Goal: Complete application form

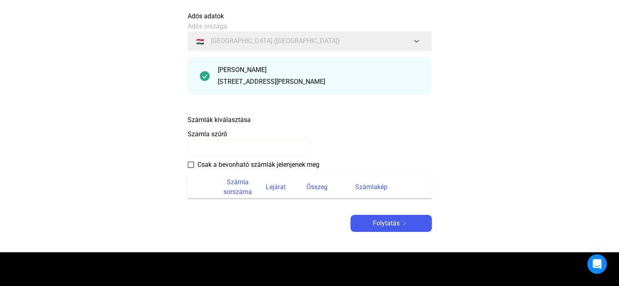
scroll to position [55, 0]
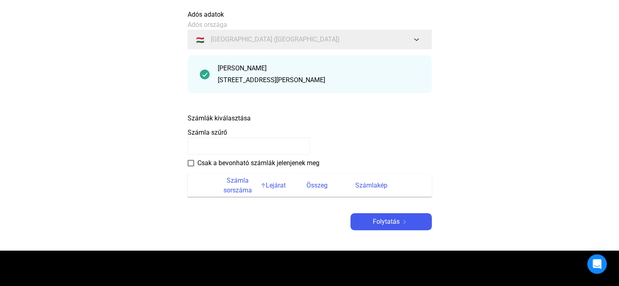
click at [238, 180] on font "Számla sorszáma" at bounding box center [238, 186] width 29 height 18
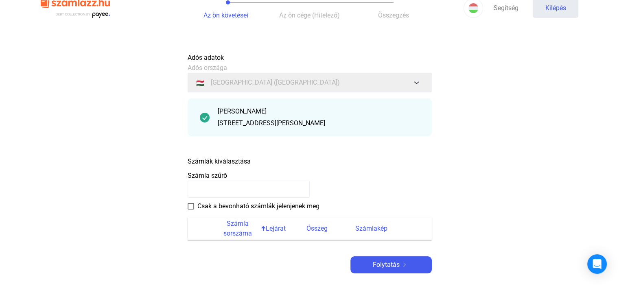
scroll to position [13, 0]
click at [192, 206] on span at bounding box center [191, 206] width 7 height 7
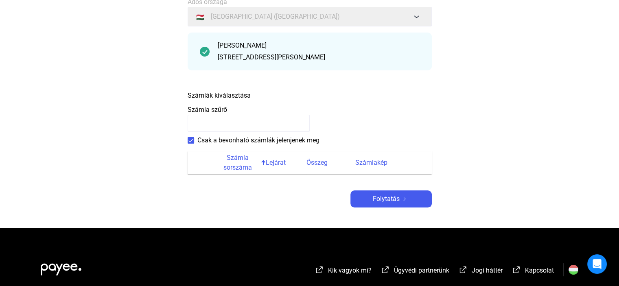
scroll to position [80, 0]
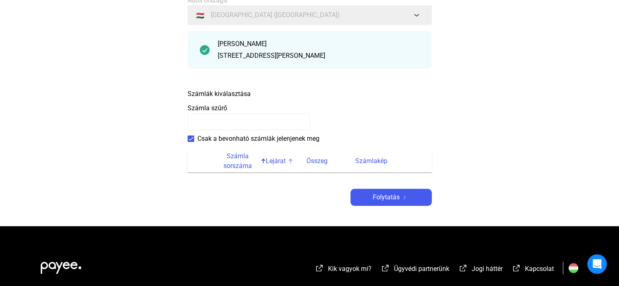
click at [274, 161] on font "Lejárat" at bounding box center [276, 161] width 20 height 8
click at [190, 141] on span at bounding box center [191, 139] width 7 height 7
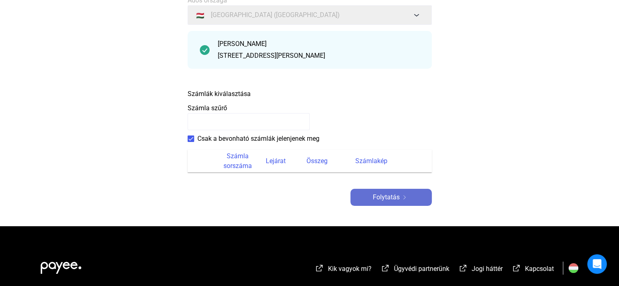
click at [384, 195] on font "Folytatás" at bounding box center [386, 197] width 27 height 8
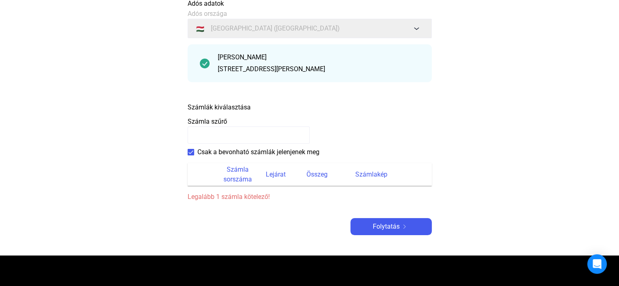
scroll to position [66, 0]
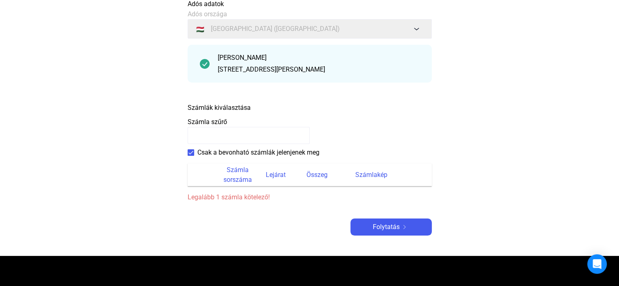
click at [222, 134] on input at bounding box center [249, 135] width 122 height 17
type input "*********"
click at [380, 224] on font "Folytatás" at bounding box center [386, 227] width 27 height 8
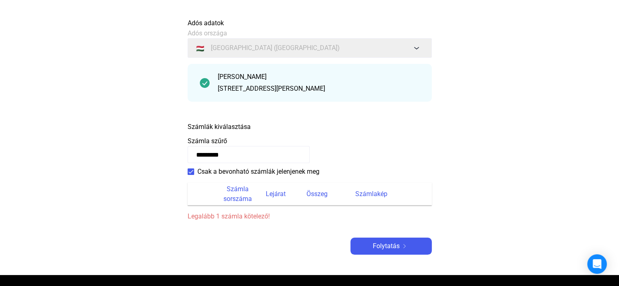
scroll to position [46, 0]
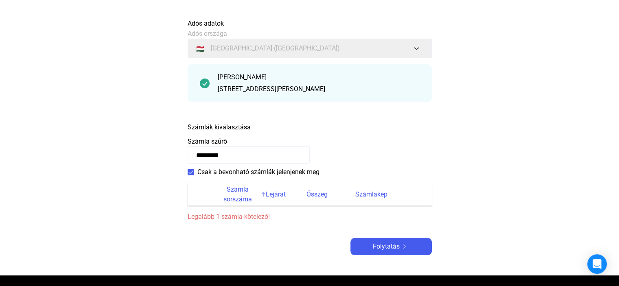
click at [235, 197] on font "Számla sorszáma" at bounding box center [238, 195] width 29 height 18
click at [209, 193] on th at bounding box center [202, 194] width 29 height 23
click at [274, 194] on font "Lejárat" at bounding box center [276, 195] width 20 height 8
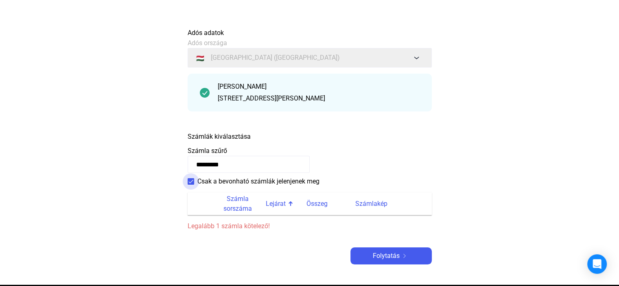
click at [190, 182] on span at bounding box center [191, 181] width 7 height 7
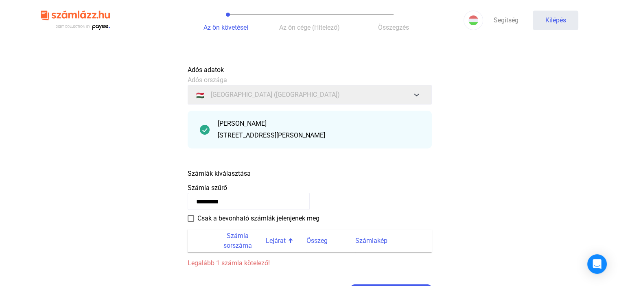
click at [329, 133] on div "[STREET_ADDRESS][PERSON_NAME]" at bounding box center [319, 136] width 202 height 10
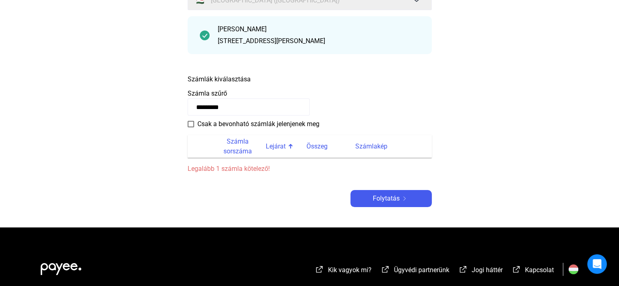
scroll to position [96, 0]
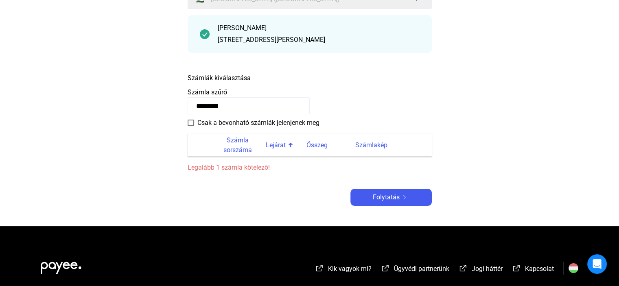
click at [216, 144] on th at bounding box center [202, 145] width 29 height 23
click at [377, 144] on font "Számlakép" at bounding box center [371, 145] width 32 height 8
click at [390, 202] on span "Folytatás" at bounding box center [386, 198] width 27 height 10
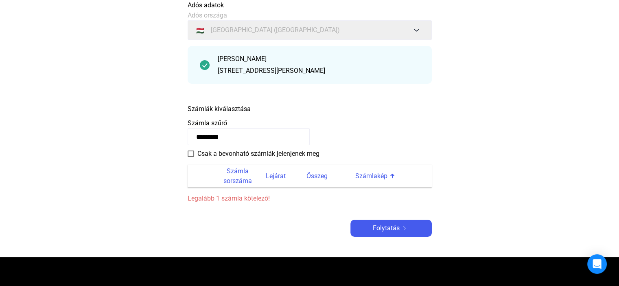
scroll to position [0, 0]
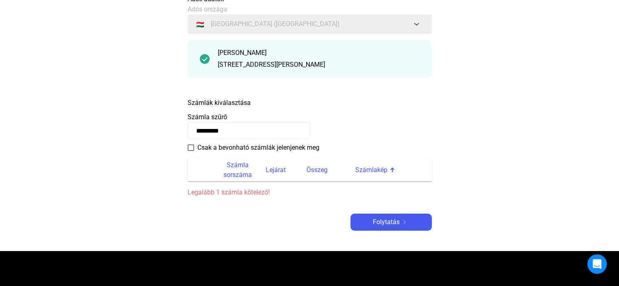
scroll to position [127, 0]
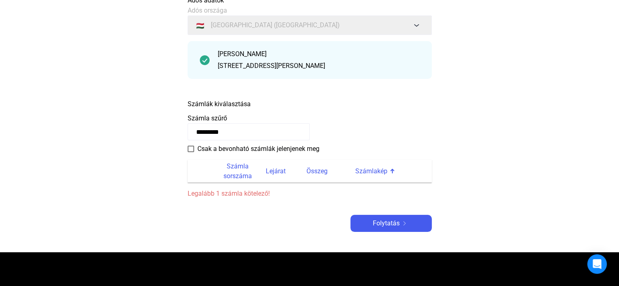
click at [248, 101] on font "Számlák kiválasztása" at bounding box center [219, 104] width 63 height 8
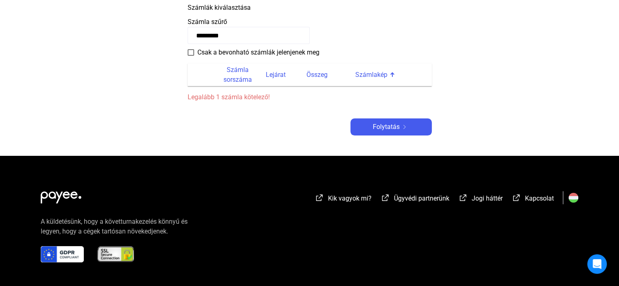
scroll to position [254, 0]
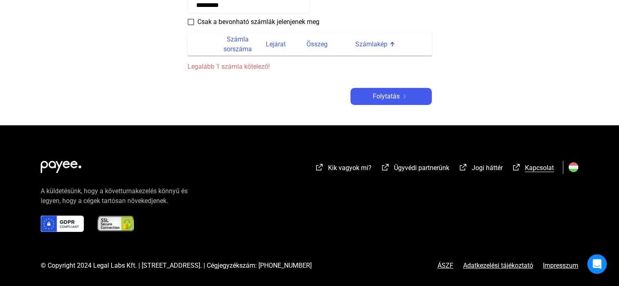
click at [536, 170] on font "Kapcsolat" at bounding box center [539, 168] width 29 height 8
